Goal: Information Seeking & Learning: Learn about a topic

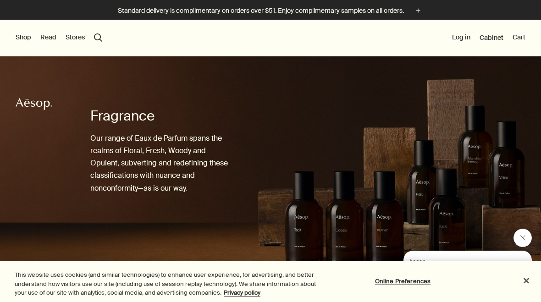
click at [22, 37] on button "Shop" at bounding box center [24, 37] width 16 height 9
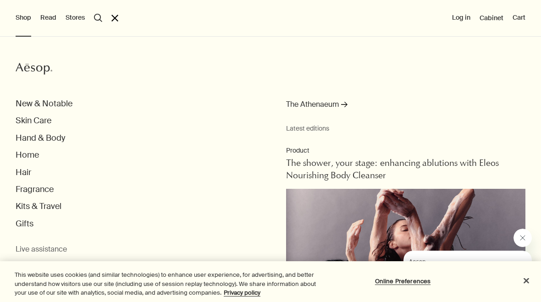
click at [47, 187] on button "Fragrance" at bounding box center [35, 189] width 38 height 11
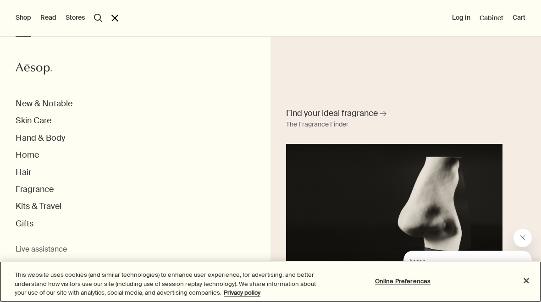
click at [529, 280] on button "Close" at bounding box center [527, 281] width 20 height 20
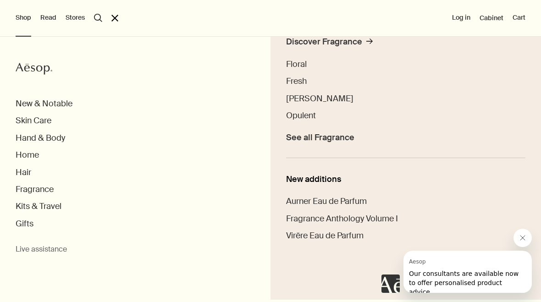
scroll to position [245, 0]
click at [352, 234] on span "Virēre Eau de Parfum" at bounding box center [325, 236] width 78 height 11
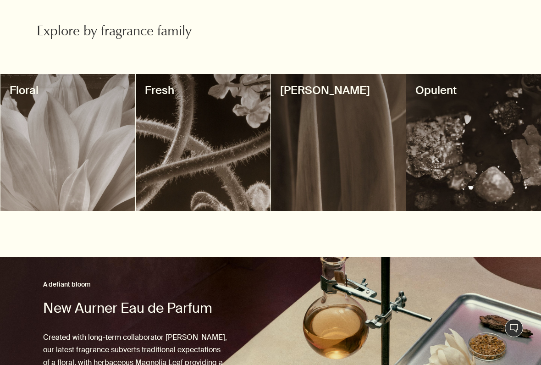
scroll to position [314, 0]
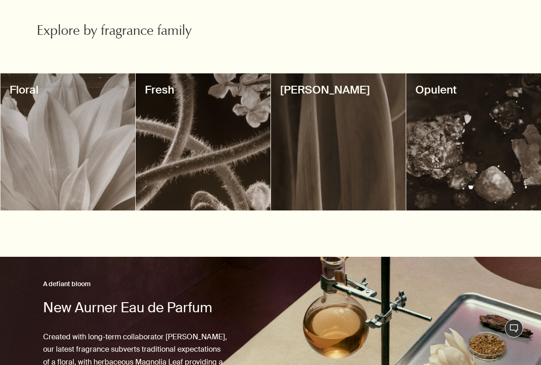
click at [485, 161] on div at bounding box center [473, 141] width 135 height 137
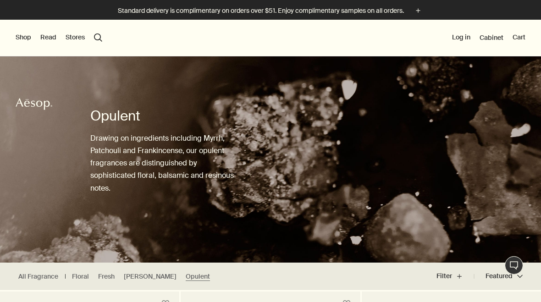
click at [493, 39] on span "Cabinet" at bounding box center [492, 37] width 24 height 8
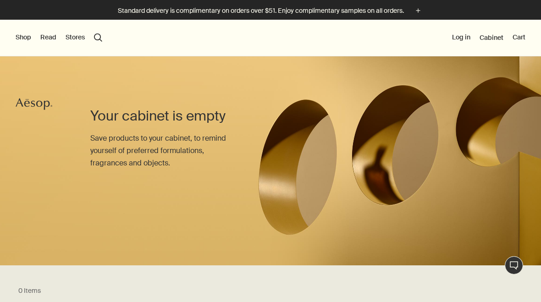
click at [22, 38] on button "Shop" at bounding box center [24, 37] width 16 height 9
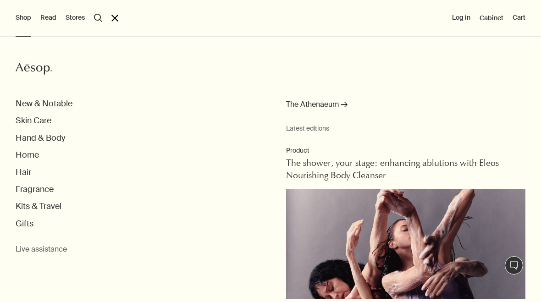
click at [28, 171] on button "Hair" at bounding box center [24, 172] width 16 height 11
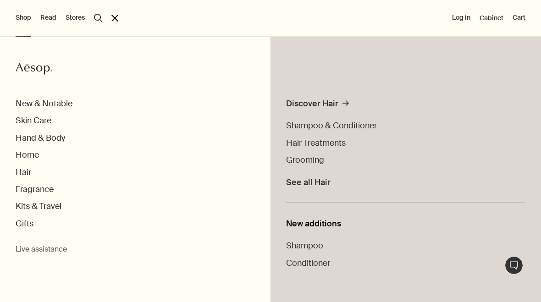
click at [322, 185] on span "See all Hair" at bounding box center [308, 183] width 45 height 11
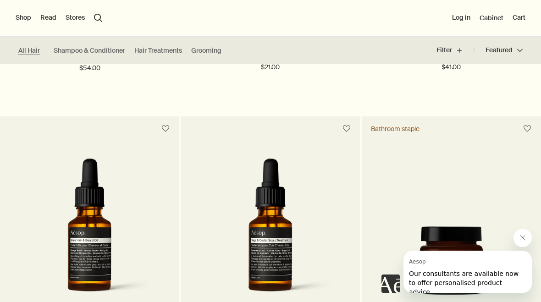
scroll to position [841, 0]
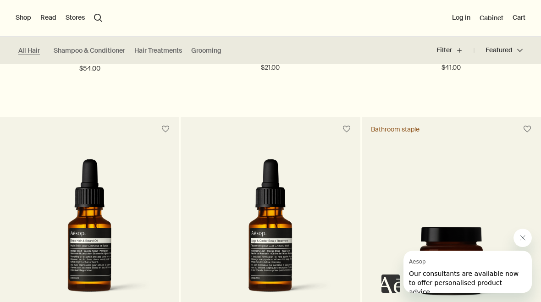
click at [25, 17] on button "Shop" at bounding box center [24, 17] width 16 height 9
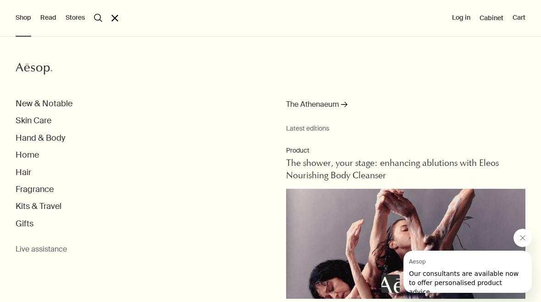
click at [45, 117] on button "Skin Care" at bounding box center [34, 121] width 36 height 11
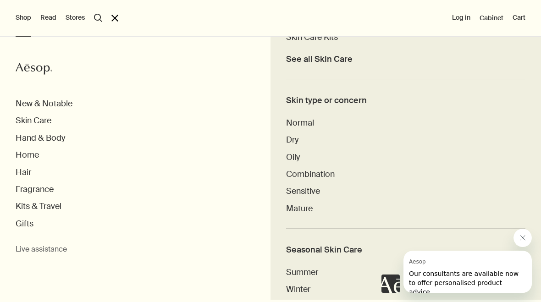
scroll to position [384, 0]
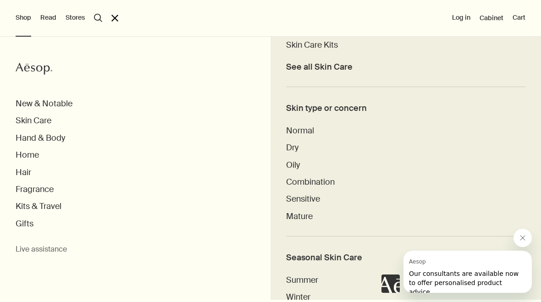
click at [306, 214] on span "Mature" at bounding box center [299, 216] width 27 height 11
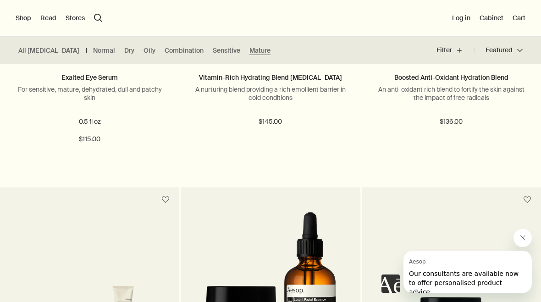
scroll to position [2425, 0]
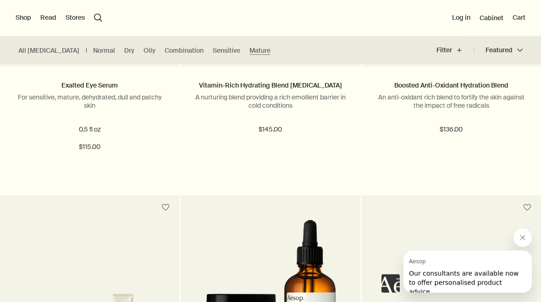
click at [23, 16] on button "Shop" at bounding box center [24, 17] width 16 height 9
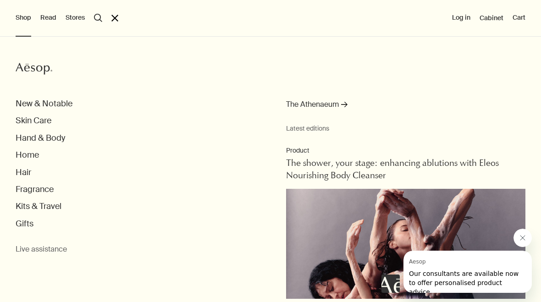
click at [41, 187] on button "Fragrance" at bounding box center [35, 189] width 38 height 11
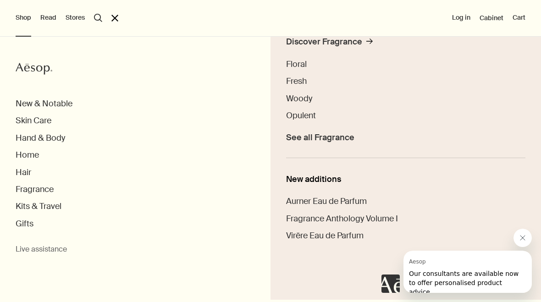
scroll to position [245, 0]
click at [395, 216] on span "Fragrance Anthology Volume I" at bounding box center [342, 219] width 112 height 11
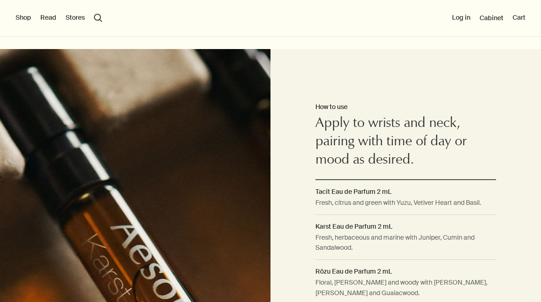
scroll to position [525, 0]
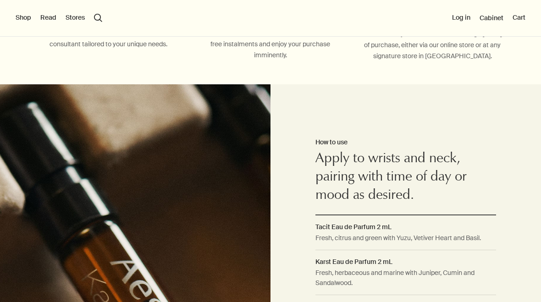
click at [20, 22] on button "Shop" at bounding box center [24, 17] width 16 height 9
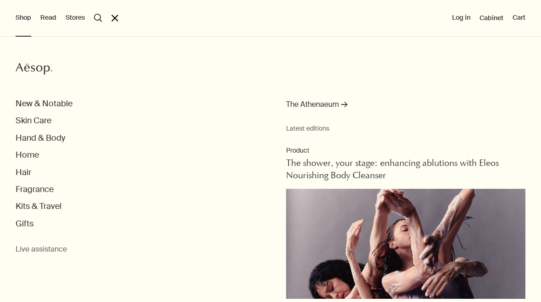
click at [39, 211] on button "Kits & Travel" at bounding box center [39, 206] width 46 height 11
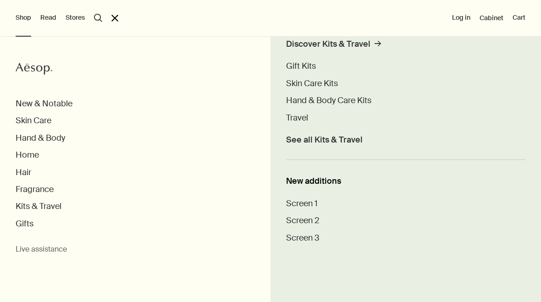
scroll to position [59, 0]
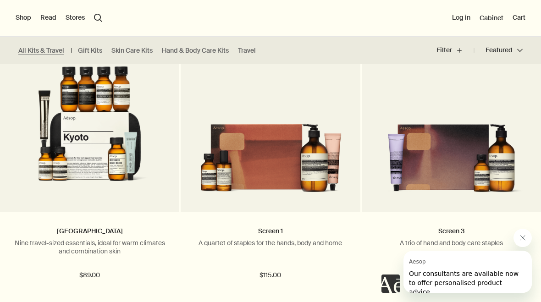
scroll to position [2588, 0]
